Goal: Navigation & Orientation: Find specific page/section

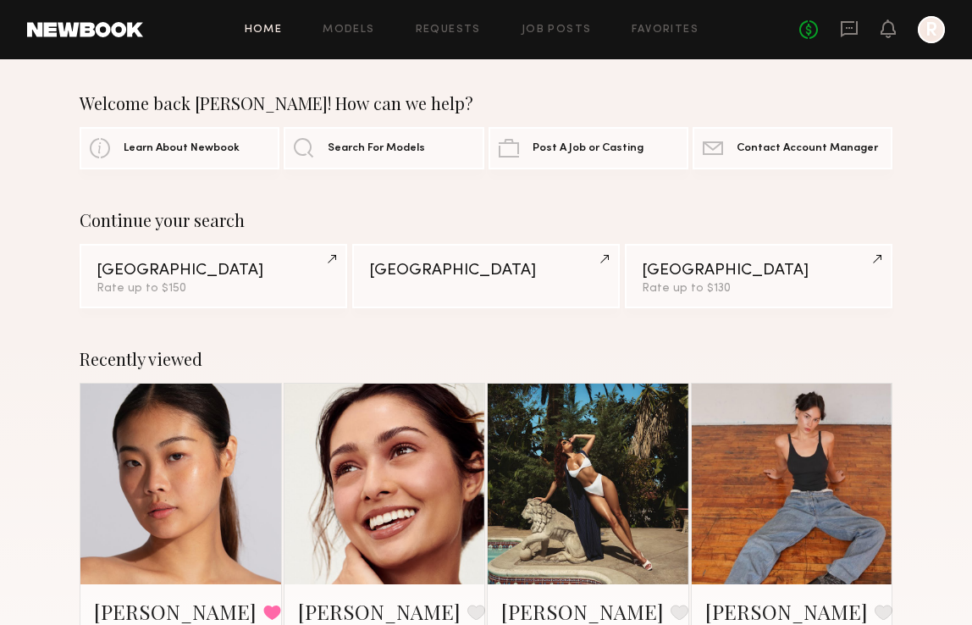
click at [926, 34] on div at bounding box center [931, 29] width 27 height 27
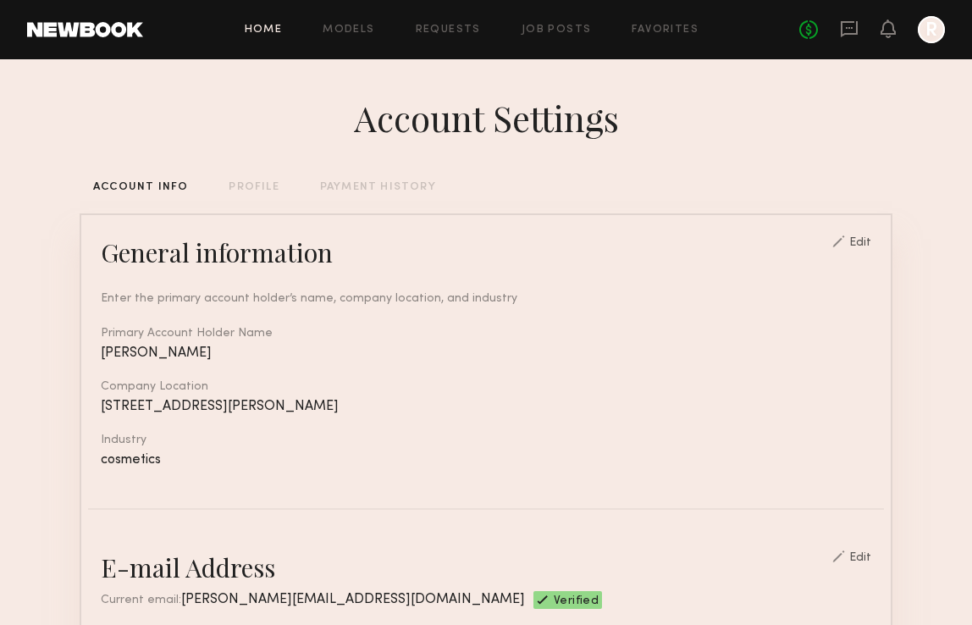
click at [258, 33] on link "Home" at bounding box center [264, 30] width 38 height 11
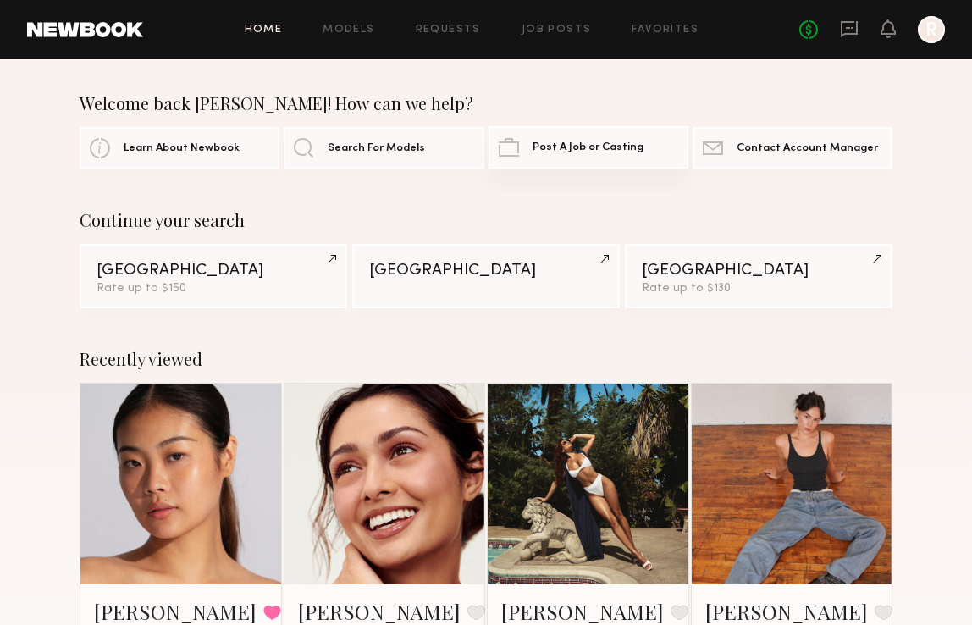
click at [590, 155] on link "Post A Job or Casting" at bounding box center [589, 147] width 200 height 42
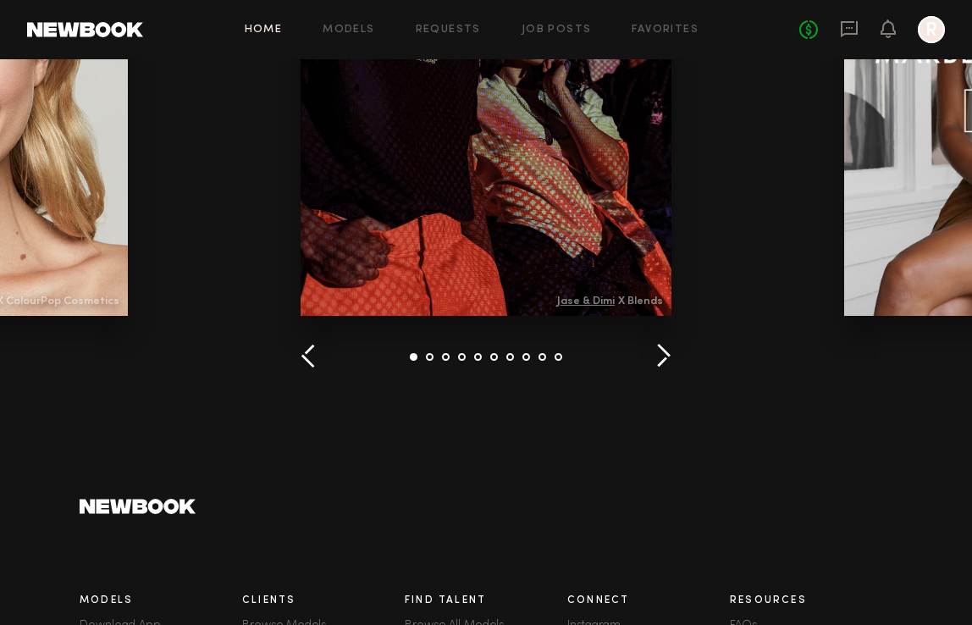
scroll to position [2427, 0]
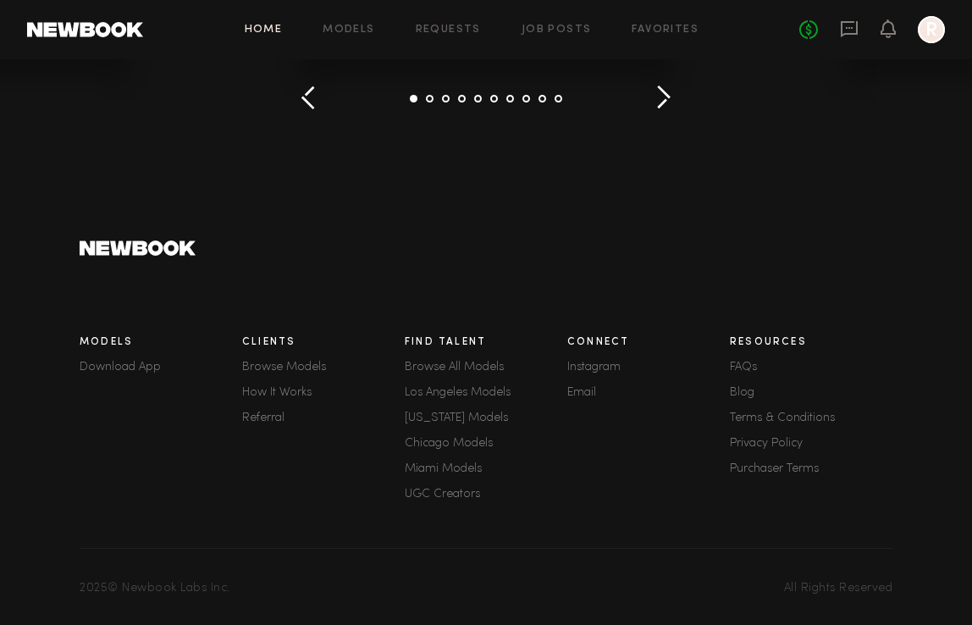
click at [273, 413] on link "Referral" at bounding box center [323, 419] width 163 height 12
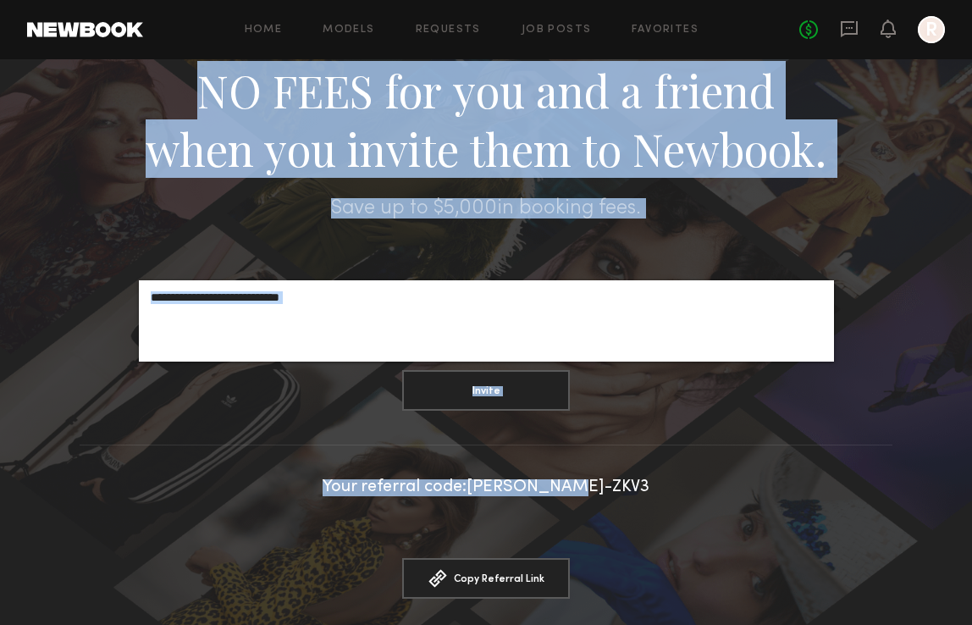
scroll to position [112, 0]
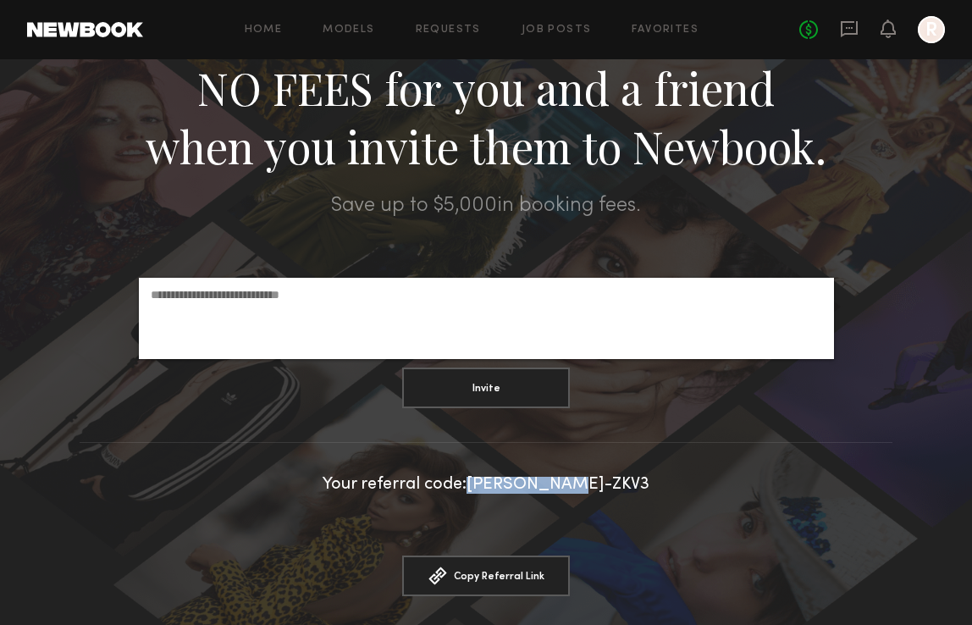
drag, startPoint x: 619, startPoint y: 597, endPoint x: 510, endPoint y: 496, distance: 148.7
click at [510, 496] on div "NO FEES for you and a friend when you invite them to Newbook. Save up to $ 5,00…" at bounding box center [486, 333] width 972 height 772
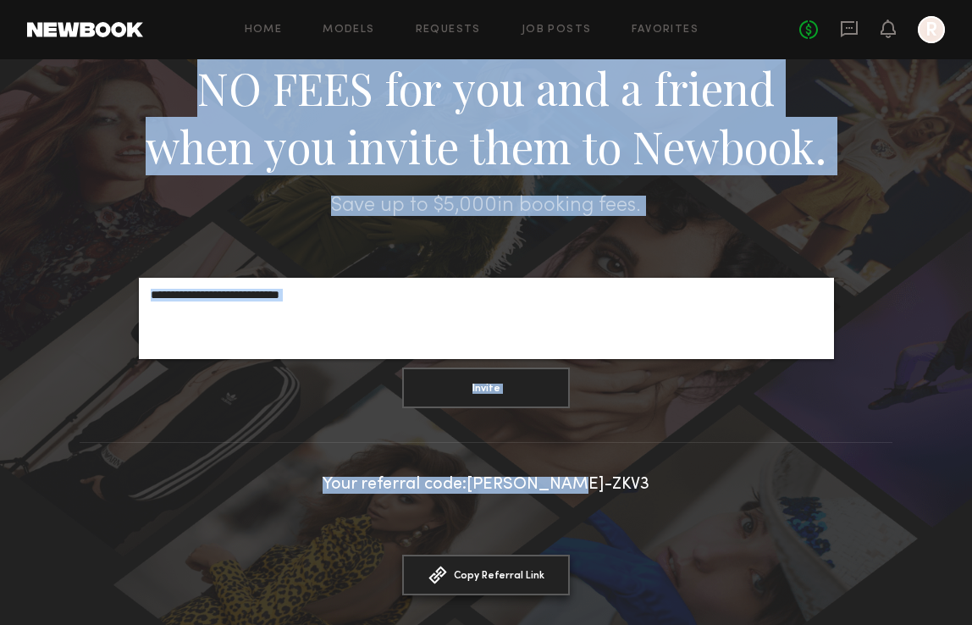
click at [512, 567] on button "Copy Referral Link Link copied" at bounding box center [486, 575] width 168 height 41
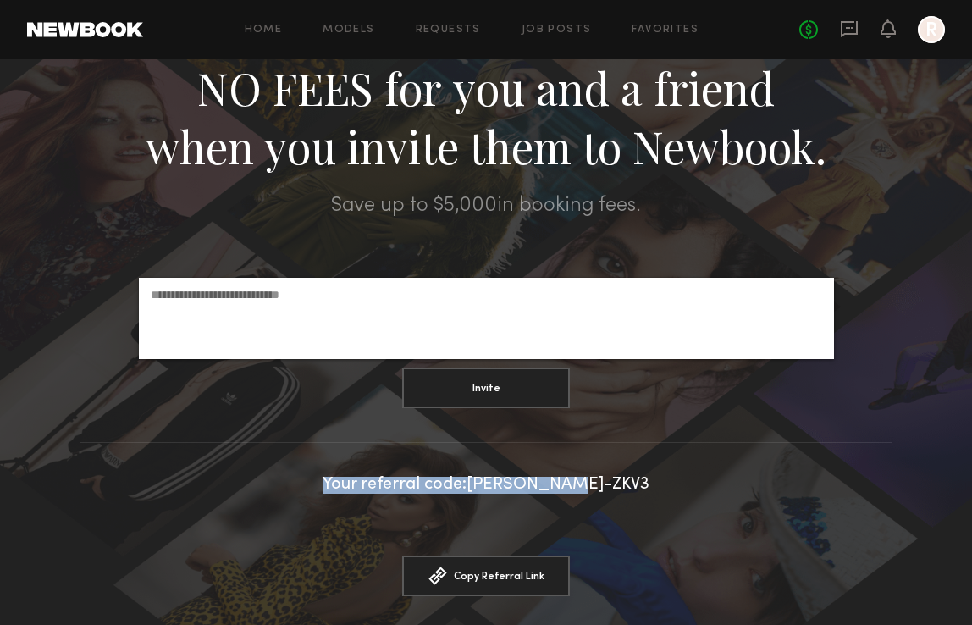
drag, startPoint x: 612, startPoint y: 485, endPoint x: 353, endPoint y: 485, distance: 258.4
click at [353, 485] on div "Your referral code: [PERSON_NAME]-ZKV3" at bounding box center [486, 485] width 972 height 17
copy div "Your referral code: [PERSON_NAME]-ZKV3"
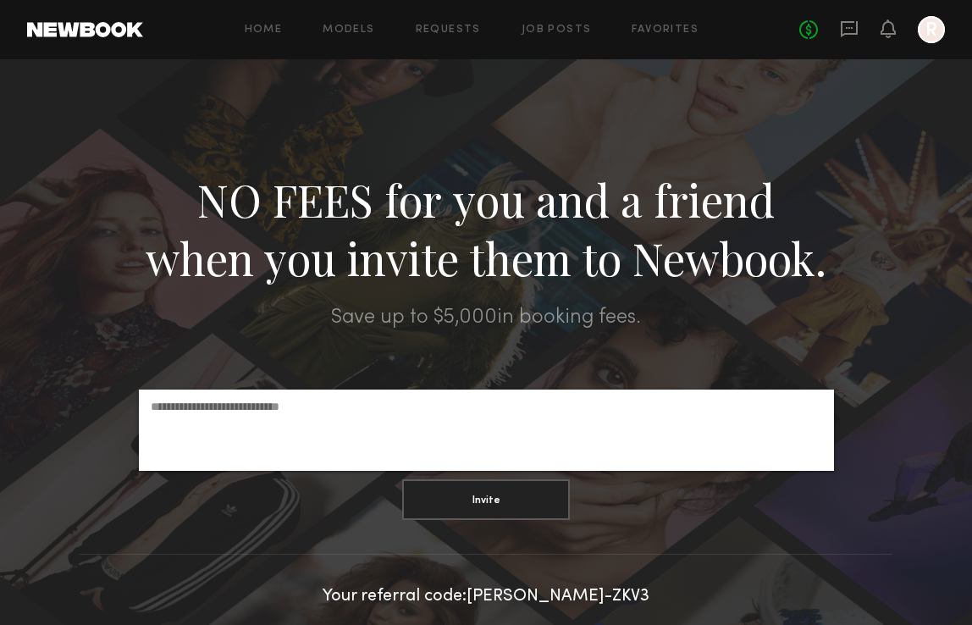
click at [673, 38] on div "Home Models Requests Job Posts Favorites Sign Out No fees up to $5,000 R" at bounding box center [544, 29] width 802 height 27
click at [663, 32] on link "Favorites" at bounding box center [665, 30] width 67 height 11
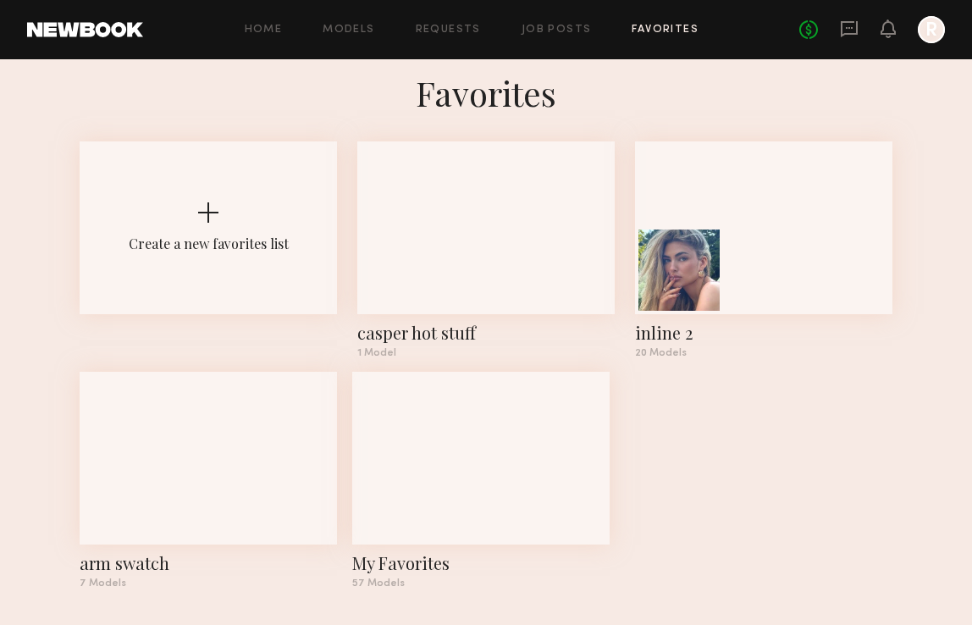
scroll to position [22, 0]
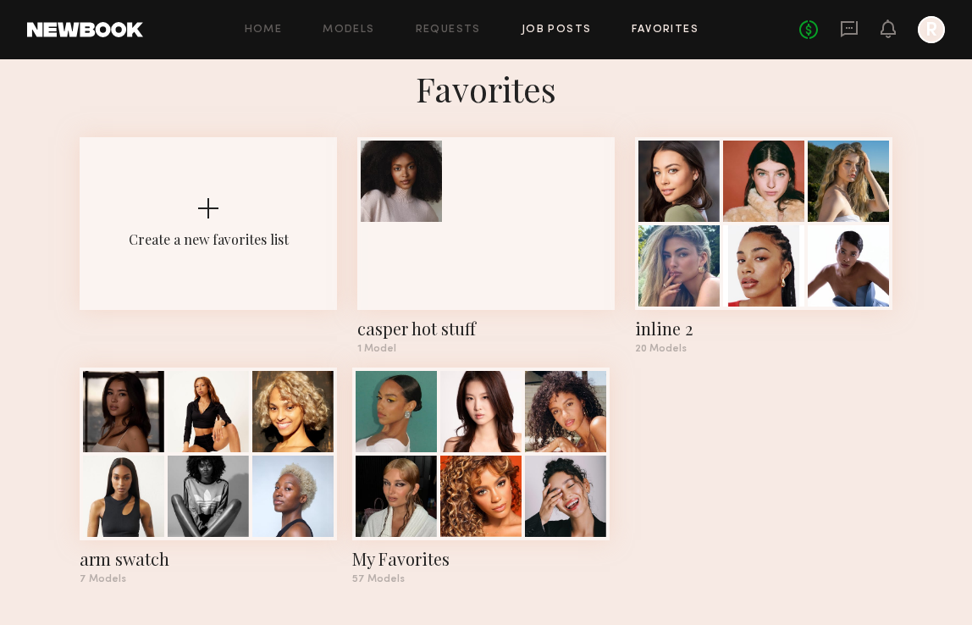
click at [566, 30] on link "Job Posts" at bounding box center [557, 30] width 70 height 11
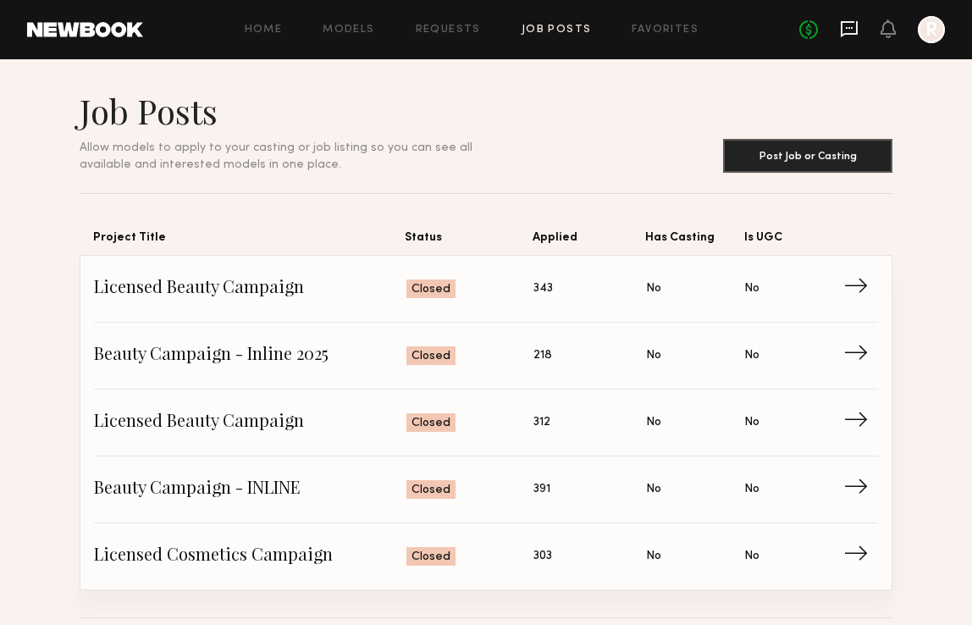
click at [845, 32] on icon at bounding box center [849, 28] width 19 height 19
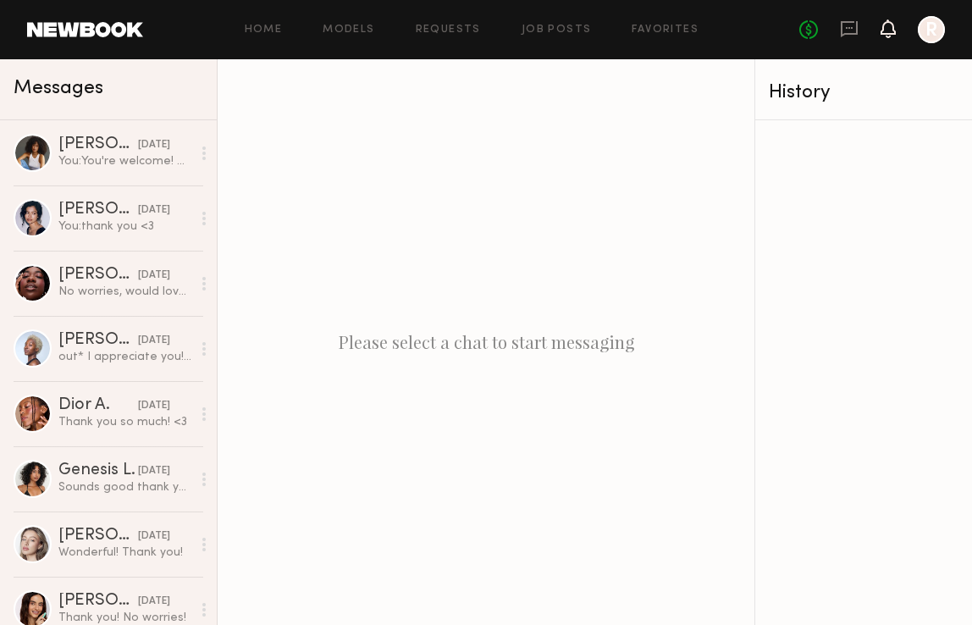
click at [887, 30] on icon at bounding box center [889, 28] width 14 height 12
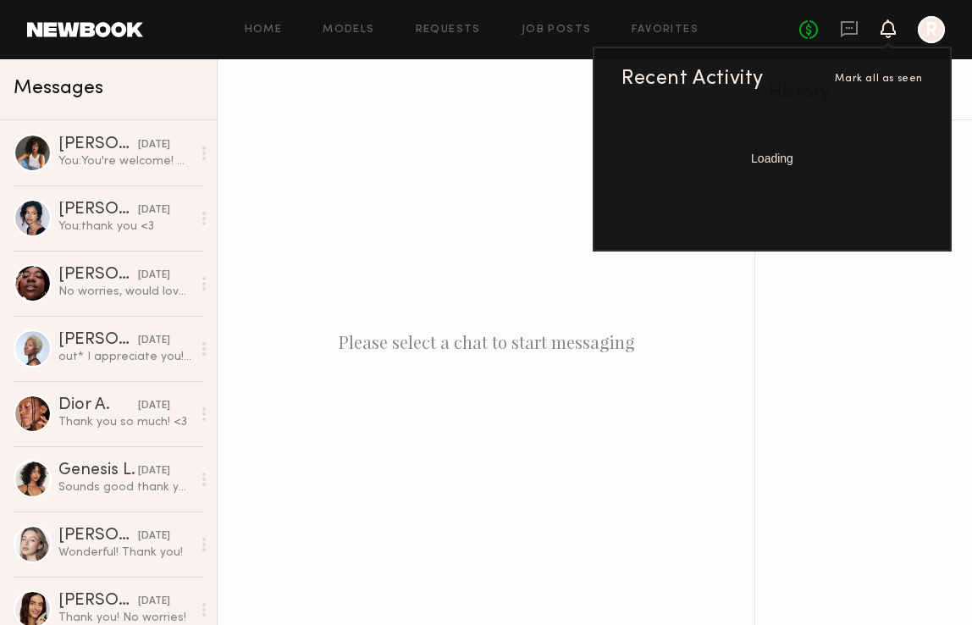
click at [304, 272] on div "Please select a chat to start messaging" at bounding box center [486, 342] width 537 height 566
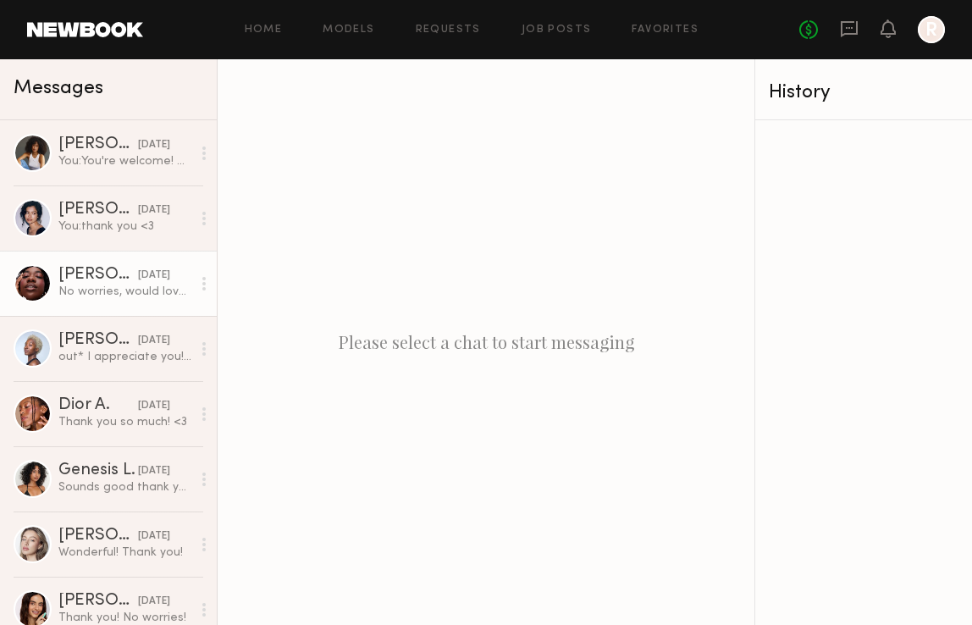
click at [130, 287] on div "No worries, would love to be considered for future shoots! <3" at bounding box center [124, 292] width 133 height 16
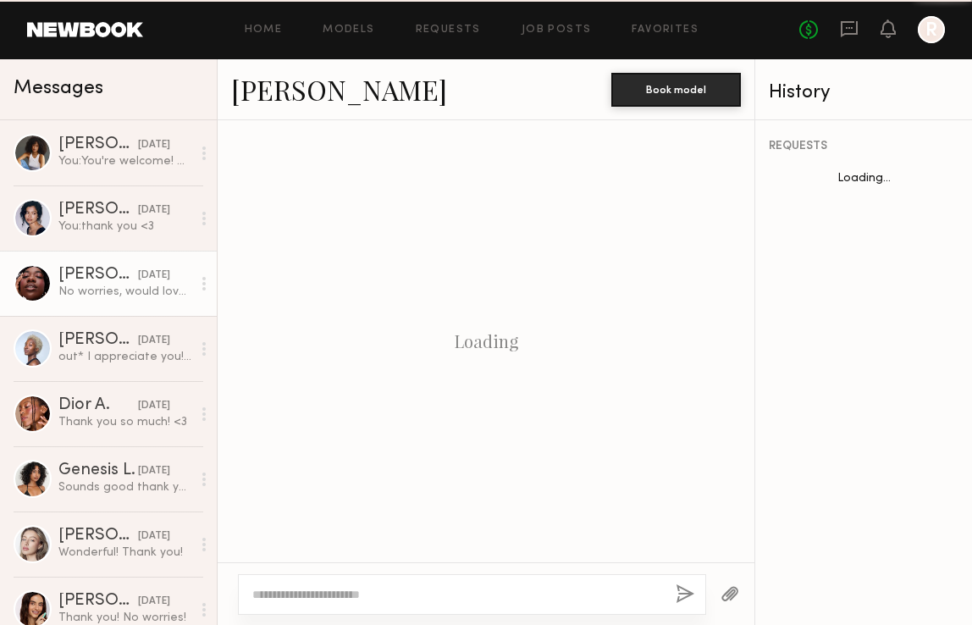
scroll to position [1602, 0]
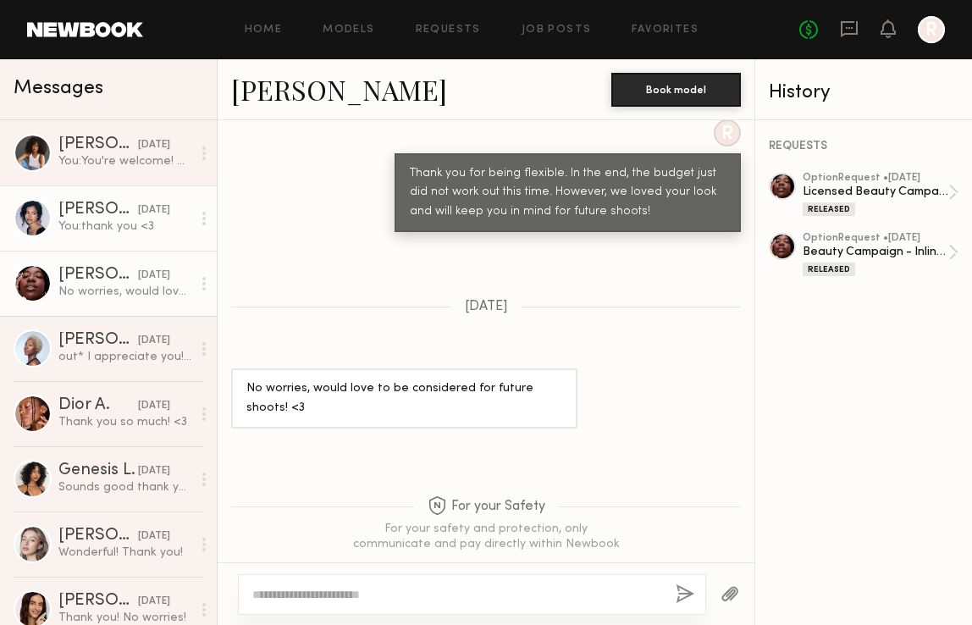
click at [119, 236] on link "[PERSON_NAME] [DATE] You: thank you <3" at bounding box center [108, 218] width 217 height 65
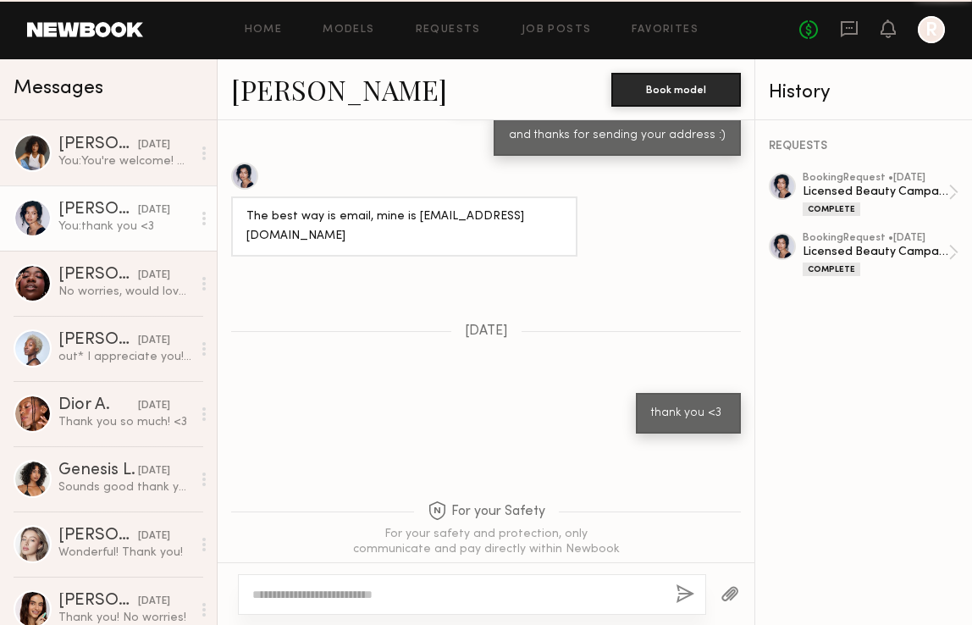
scroll to position [1060, 0]
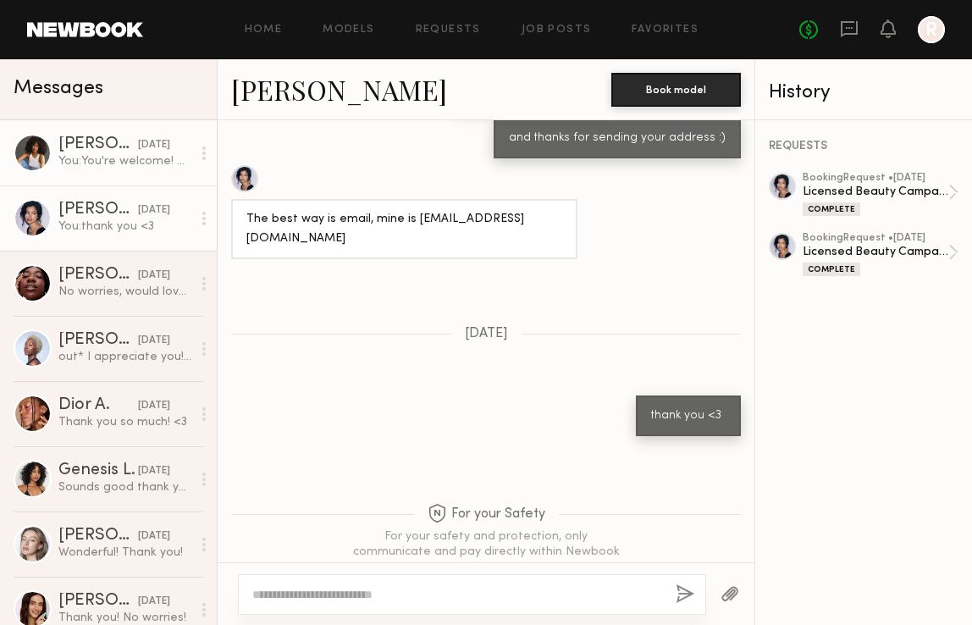
click at [119, 182] on link "[PERSON_NAME] [DATE] You: You're welcome! Hope you enjoy :)" at bounding box center [108, 152] width 217 height 65
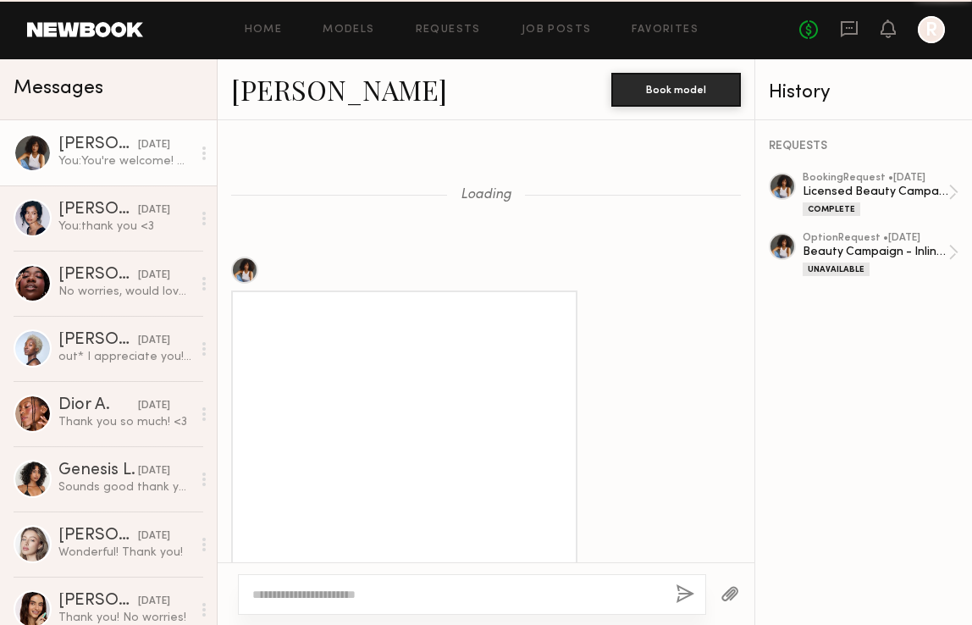
scroll to position [1827, 0]
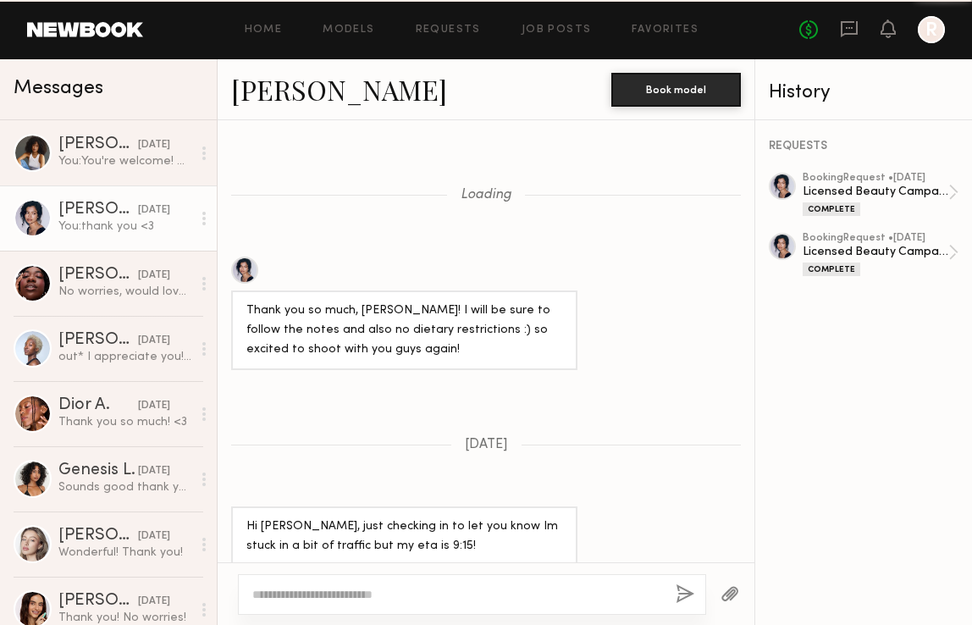
scroll to position [1060, 0]
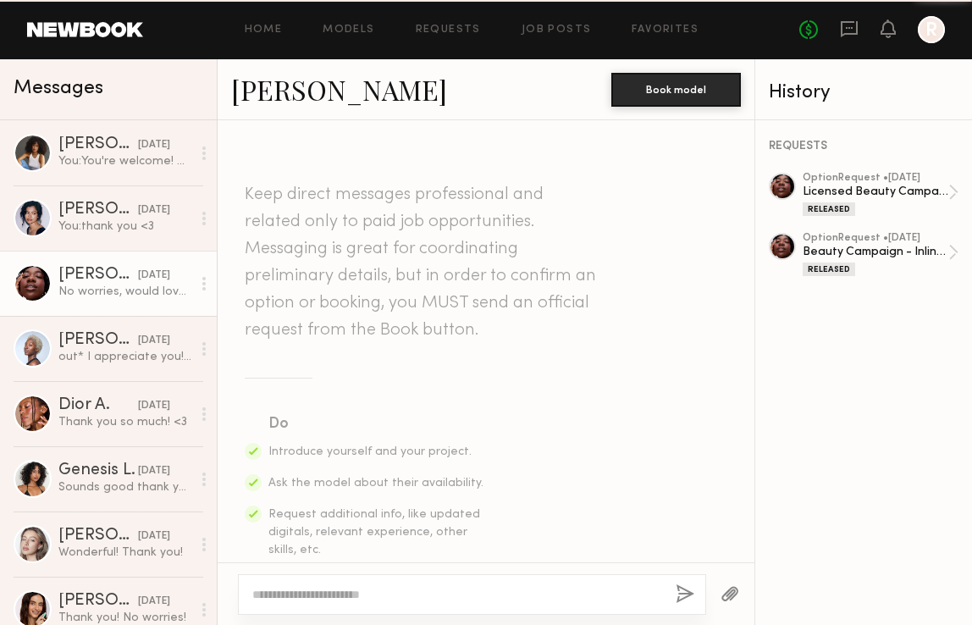
scroll to position [1602, 0]
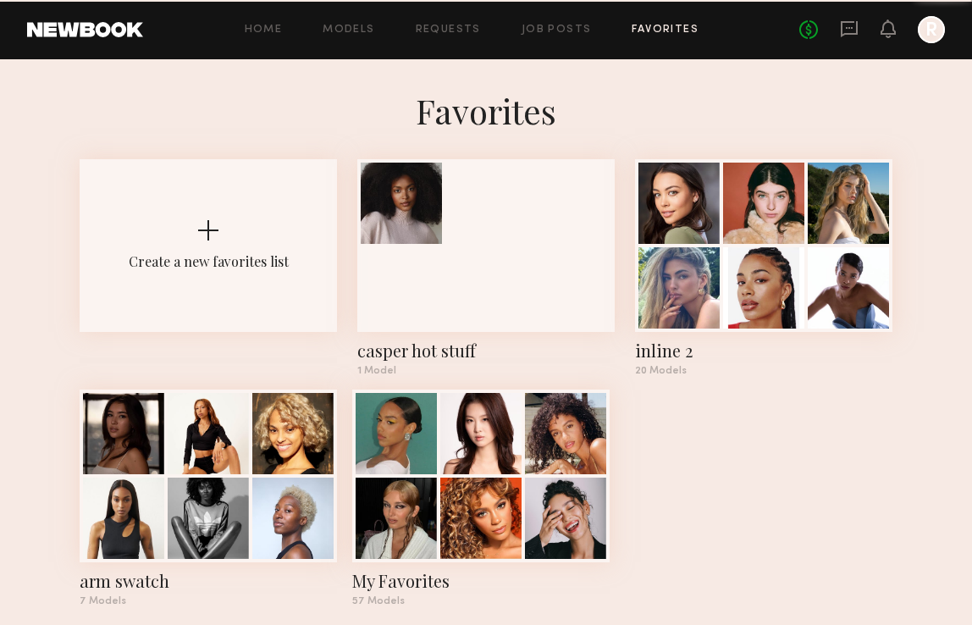
scroll to position [22, 0]
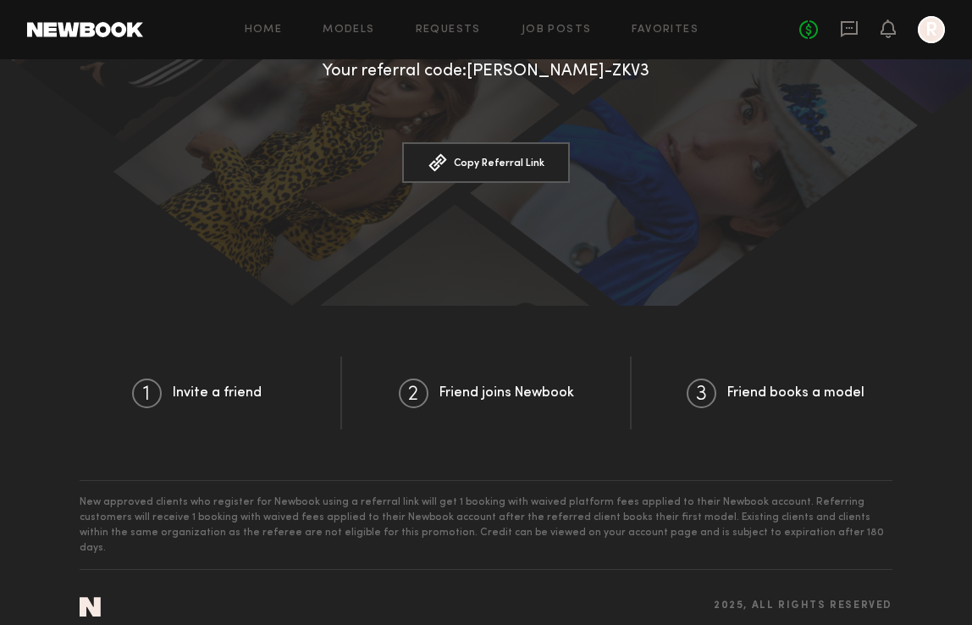
scroll to position [528, 0]
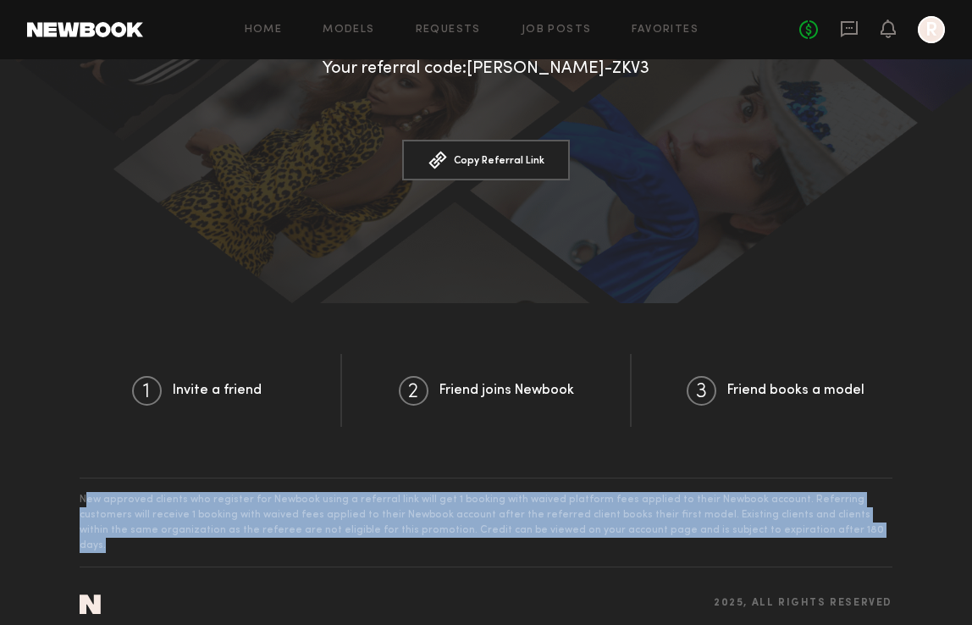
drag, startPoint x: 84, startPoint y: 494, endPoint x: 324, endPoint y: 548, distance: 245.8
click at [323, 549] on section "New approved clients who register for Newbook using a referral link will get 1 …" at bounding box center [486, 522] width 813 height 89
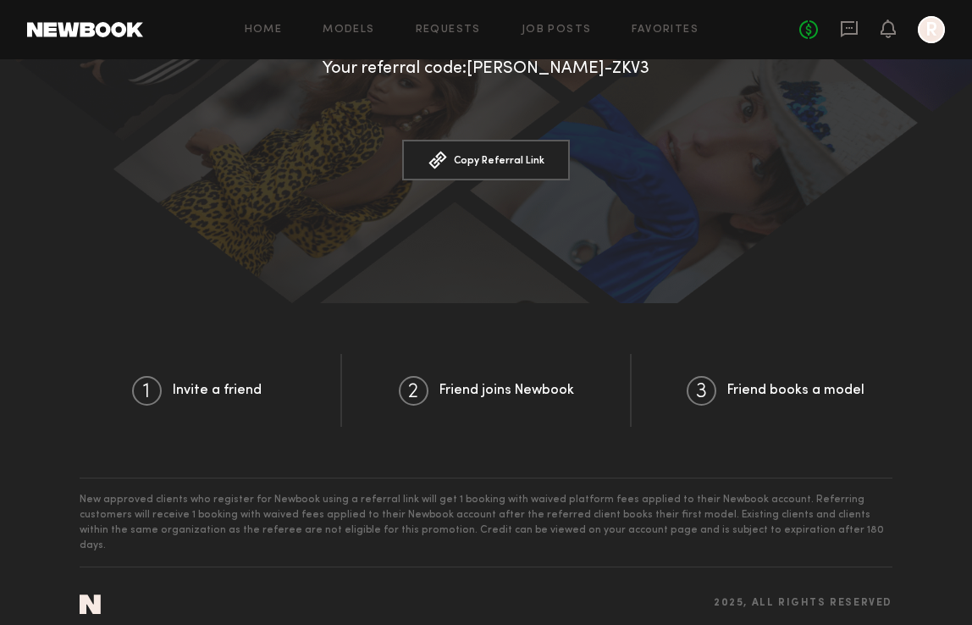
click at [347, 573] on section "2025 , all rights reserved" at bounding box center [486, 603] width 813 height 73
click at [277, 30] on link "Home" at bounding box center [264, 30] width 38 height 11
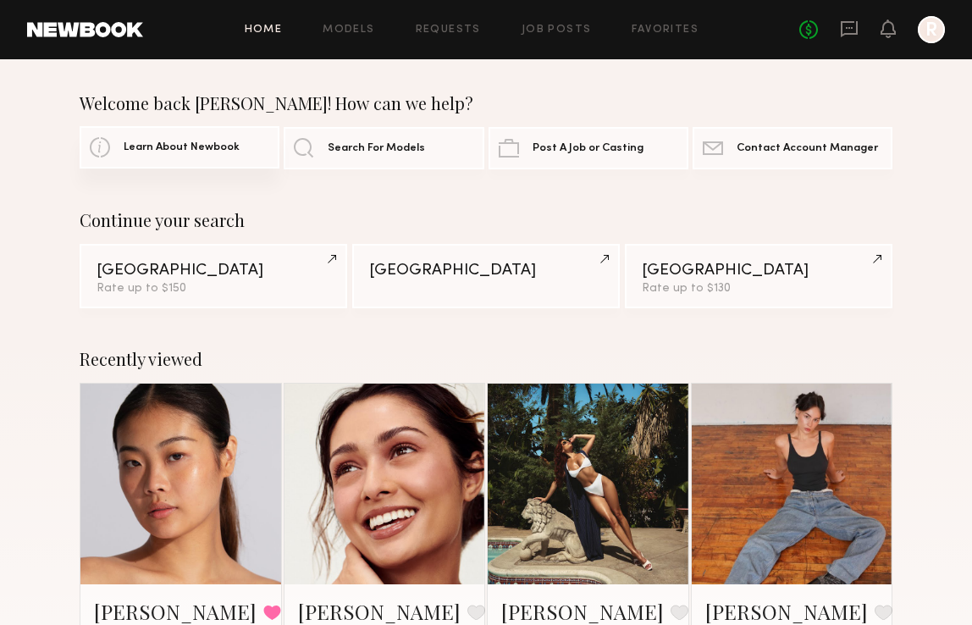
click at [147, 147] on span "Learn About Newbook" at bounding box center [182, 147] width 116 height 11
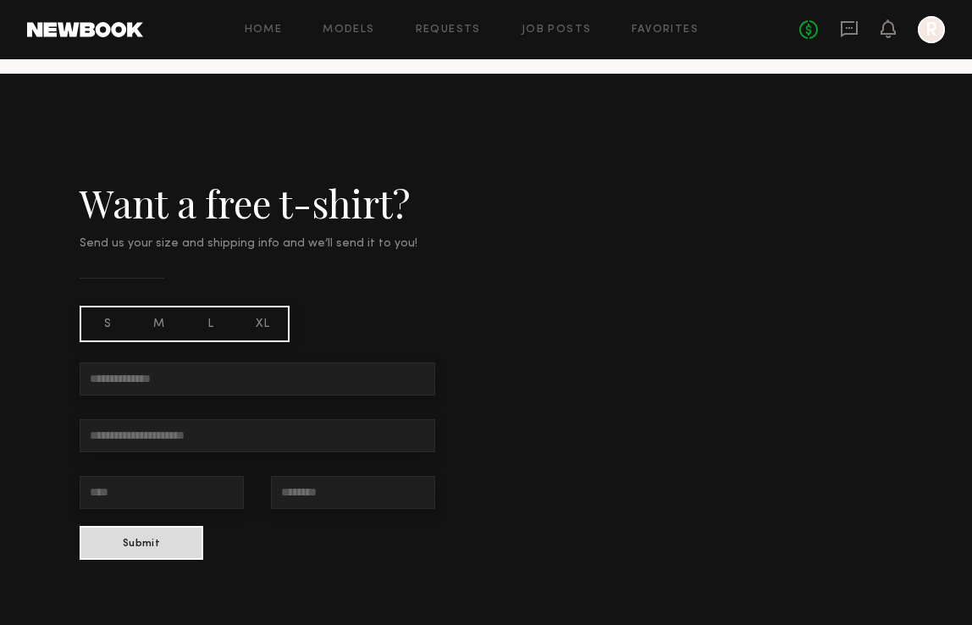
scroll to position [1371, 0]
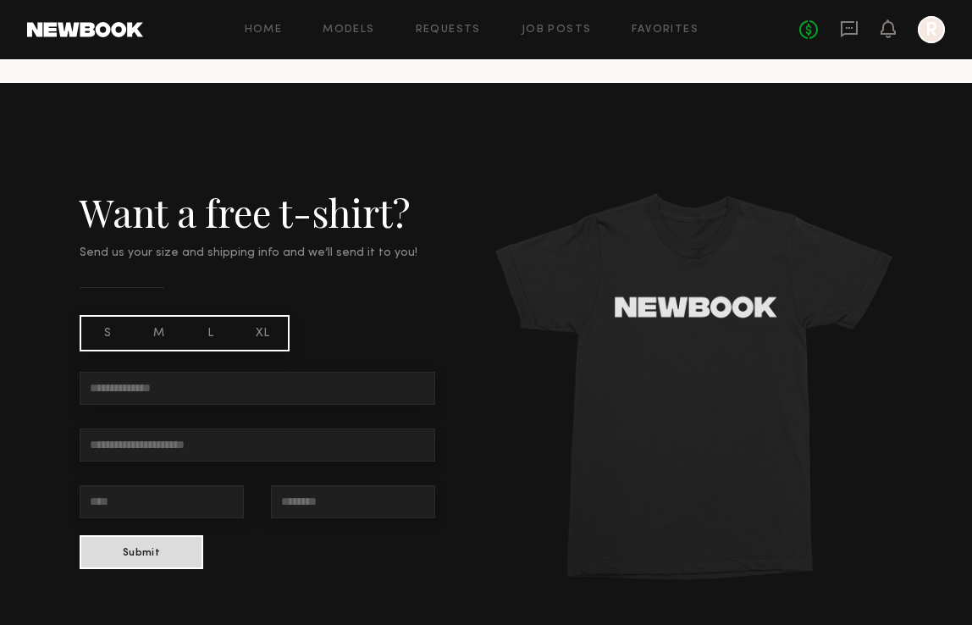
click at [148, 392] on input "text" at bounding box center [258, 388] width 356 height 33
type input "**********"
type input "********"
type input "*****"
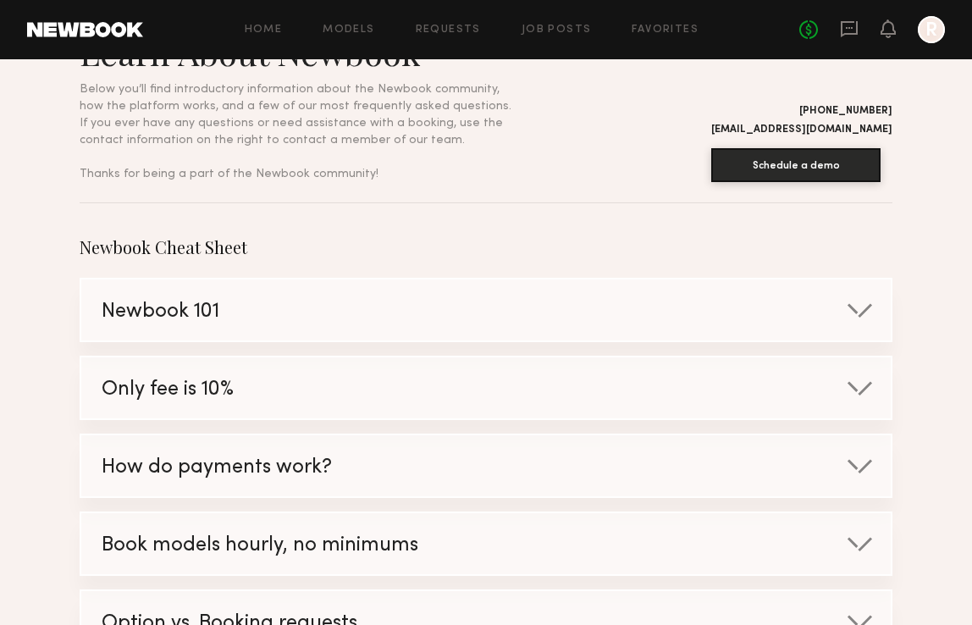
scroll to position [0, 0]
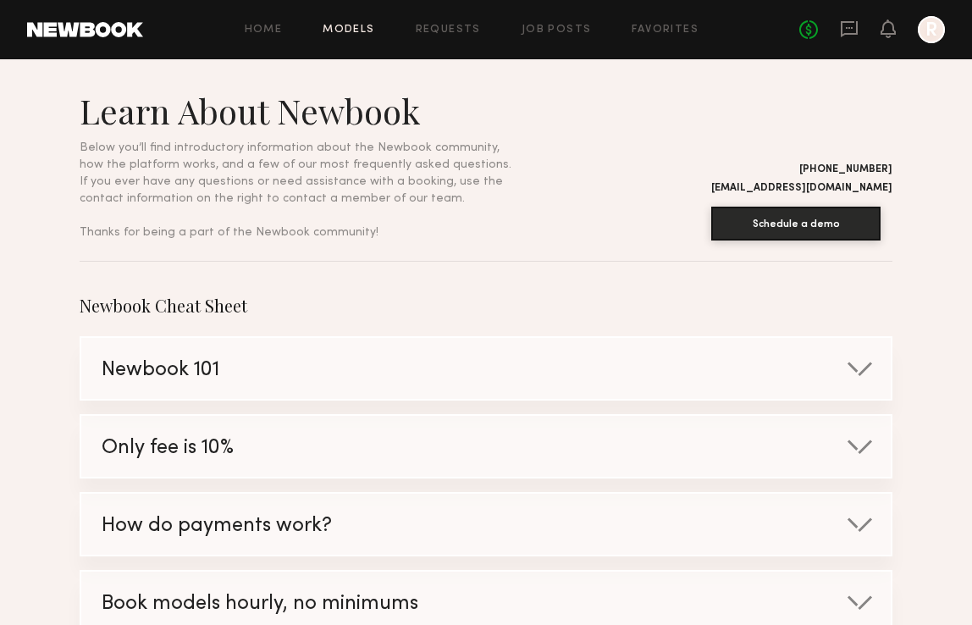
click at [344, 29] on link "Models" at bounding box center [349, 30] width 52 height 11
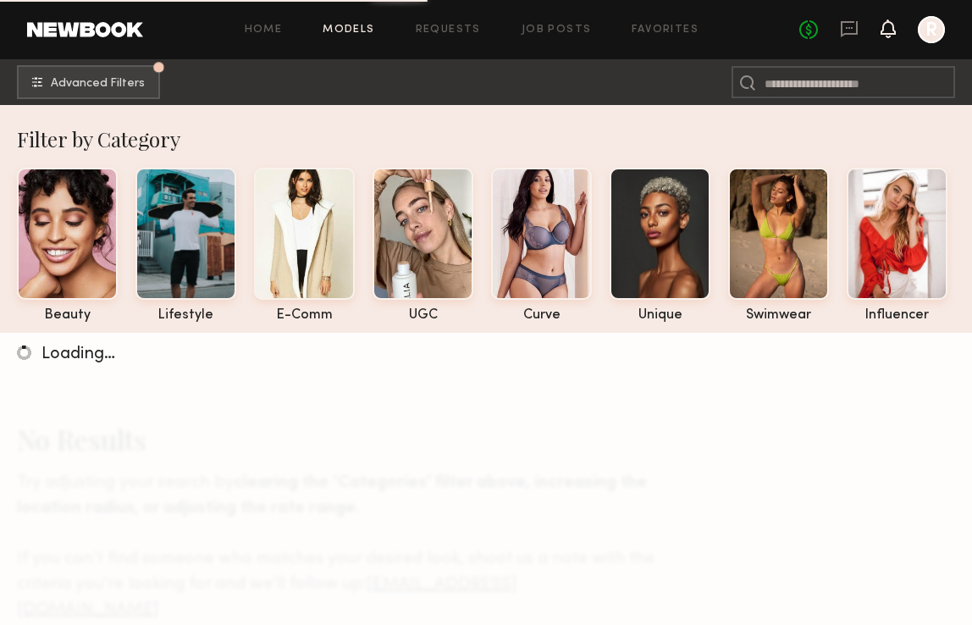
click at [890, 25] on icon at bounding box center [889, 28] width 14 height 12
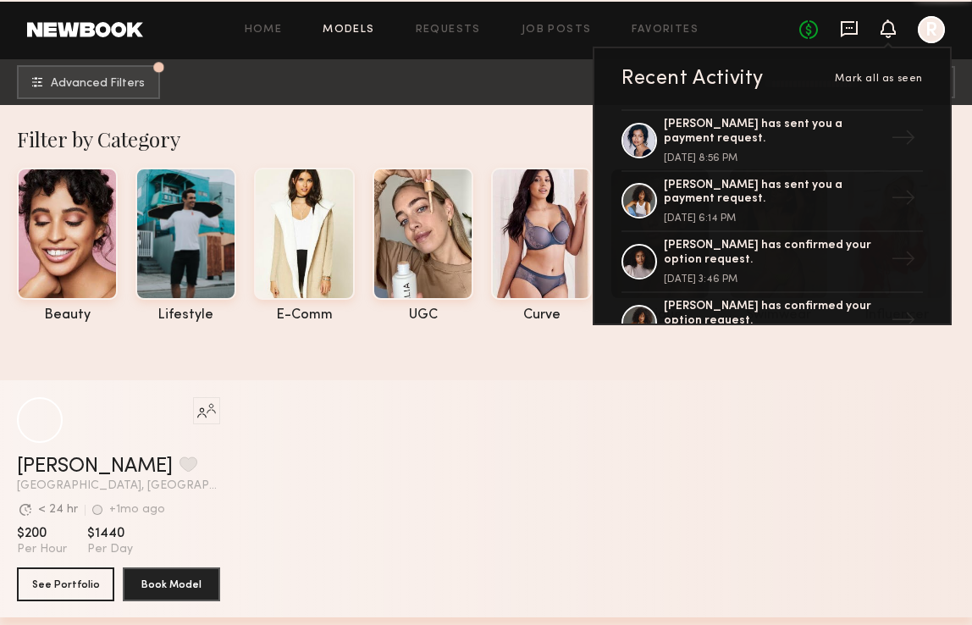
click at [852, 30] on icon at bounding box center [849, 28] width 19 height 19
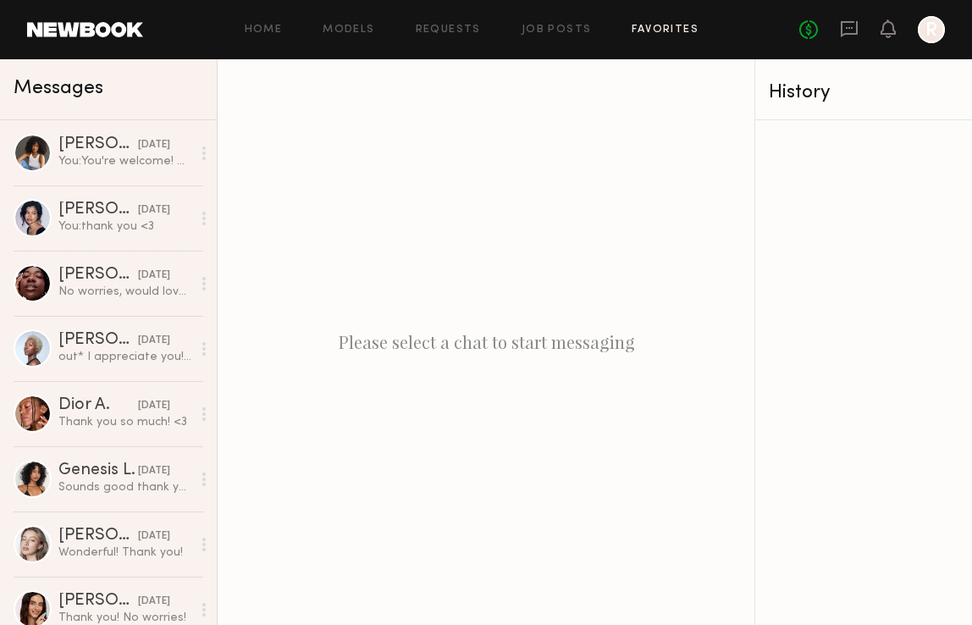
click at [673, 25] on link "Favorites" at bounding box center [665, 30] width 67 height 11
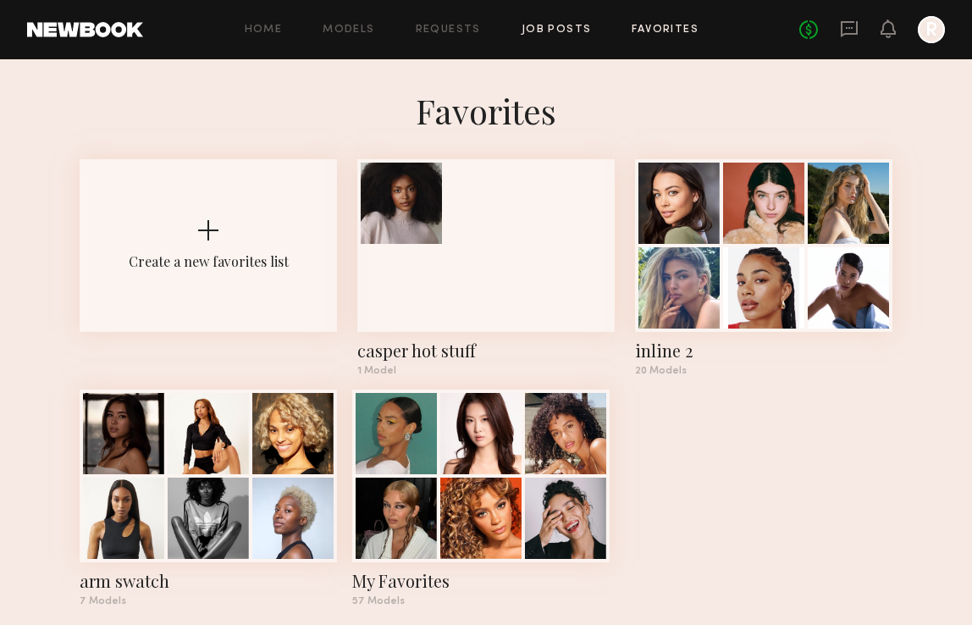
click at [544, 32] on link "Job Posts" at bounding box center [557, 30] width 70 height 11
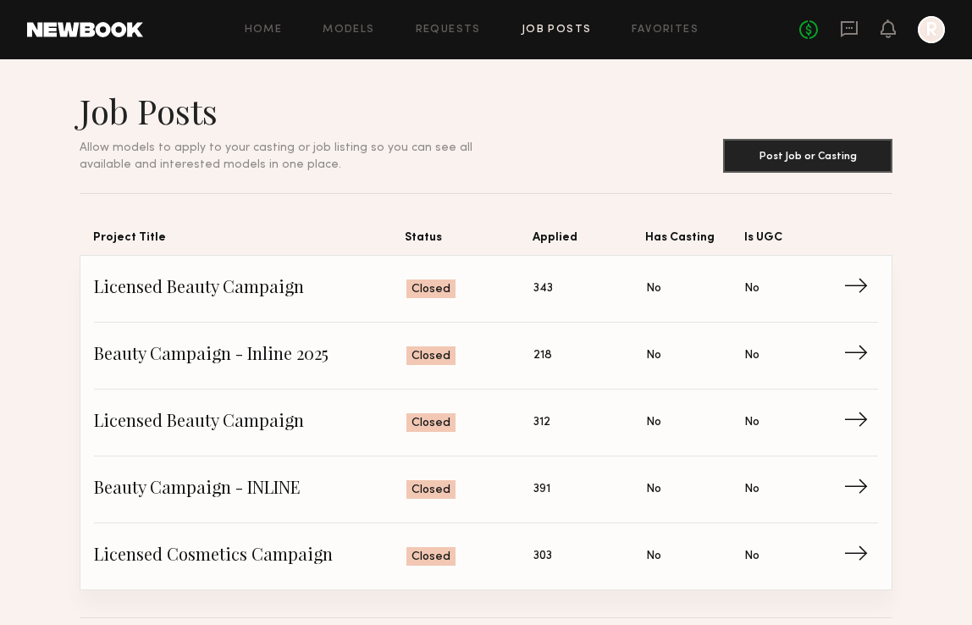
click at [897, 13] on header "Home Models Requests Job Posts Favorites Sign Out No fees up to $5,000 R" at bounding box center [486, 29] width 972 height 59
click at [896, 22] on div "No fees up to $5,000 R" at bounding box center [873, 29] width 146 height 27
click at [882, 25] on icon at bounding box center [888, 28] width 15 height 19
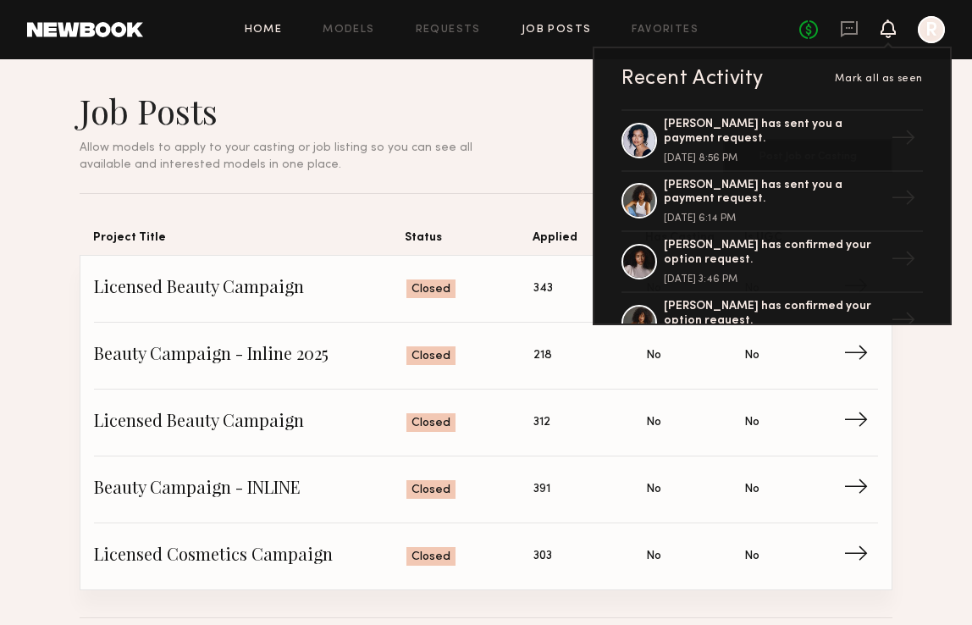
click at [258, 30] on link "Home" at bounding box center [264, 30] width 38 height 11
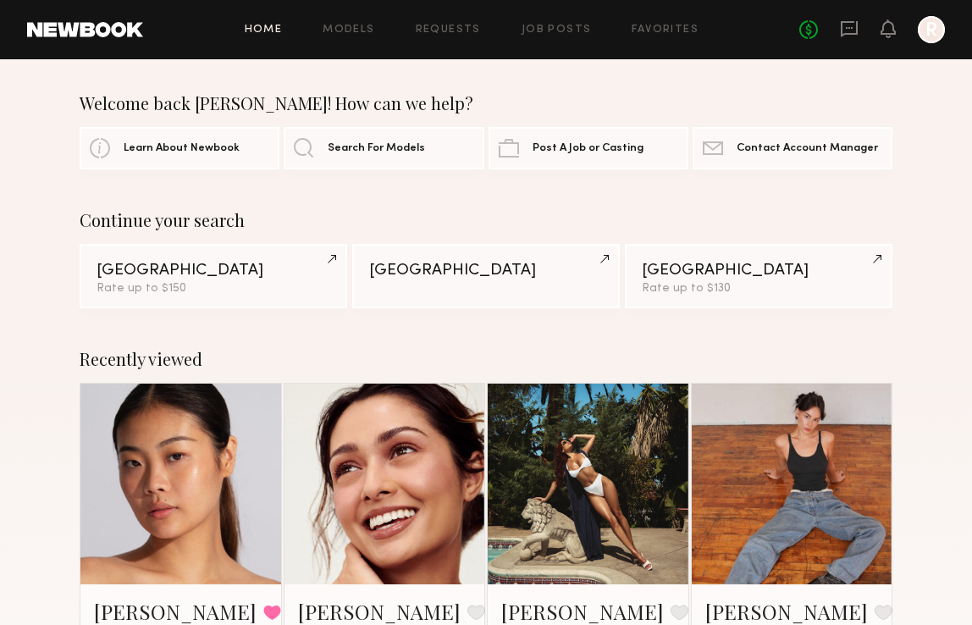
click at [339, 40] on div "Home Models Requests Job Posts Favorites Sign Out No fees up to $5,000 R" at bounding box center [544, 29] width 802 height 27
click at [350, 25] on link "Models" at bounding box center [349, 30] width 52 height 11
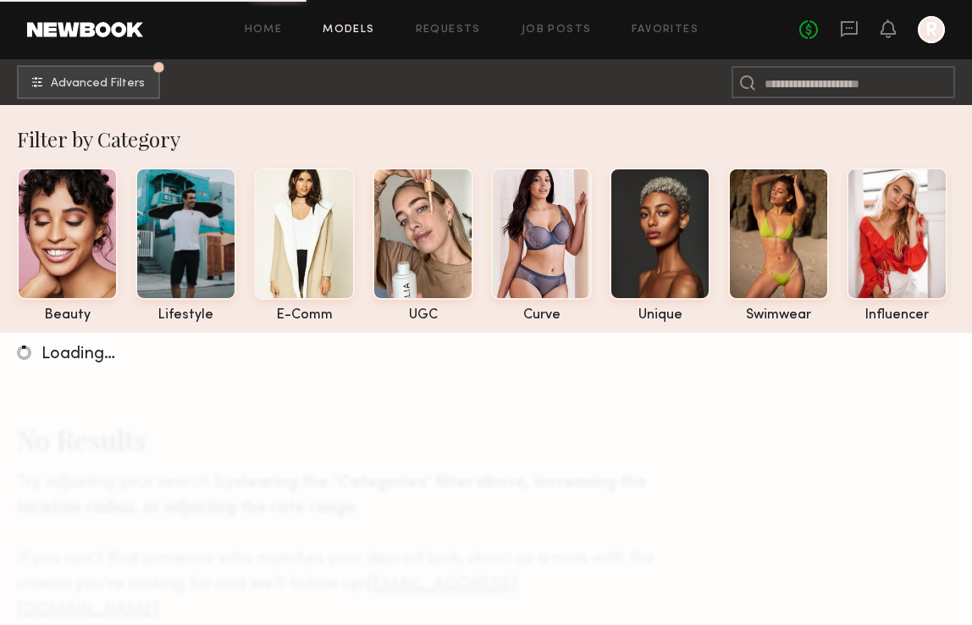
click at [116, 32] on link at bounding box center [85, 29] width 116 height 15
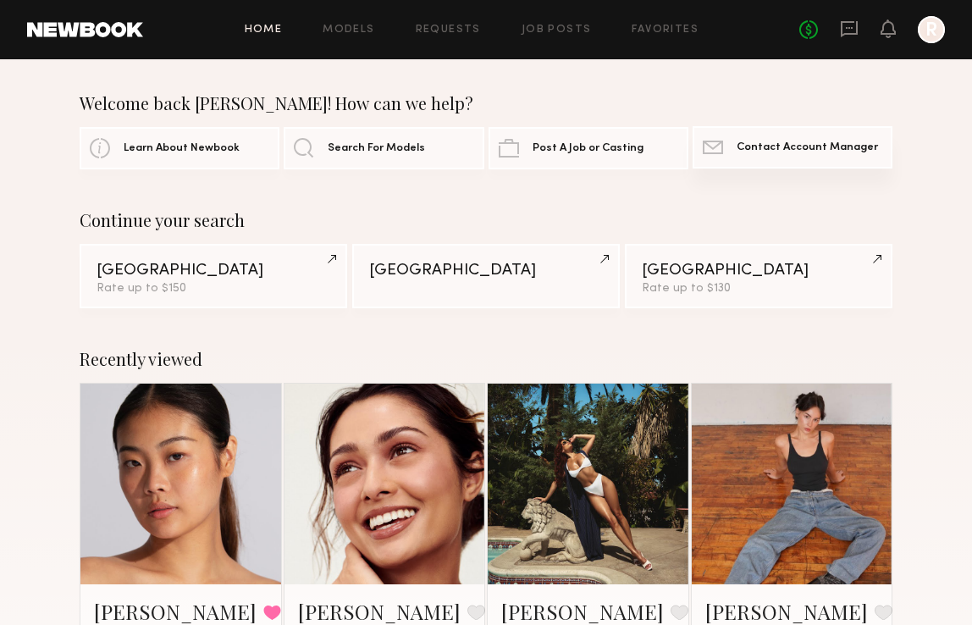
click at [762, 149] on span "Contact Account Manager" at bounding box center [807, 147] width 141 height 11
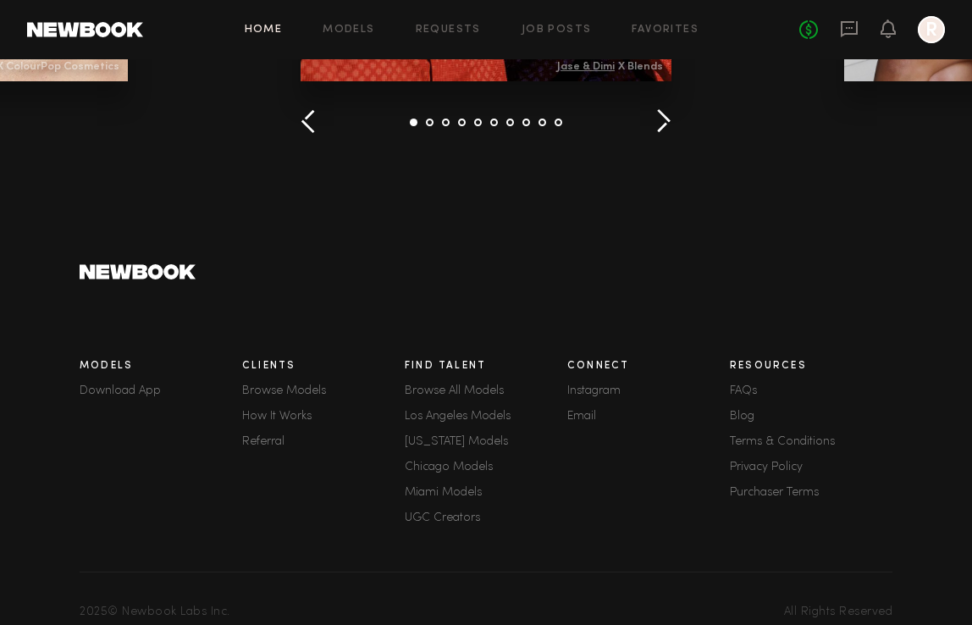
scroll to position [2404, 0]
